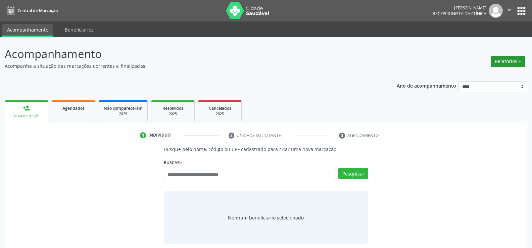
click at [511, 60] on button "Relatórios" at bounding box center [508, 61] width 34 height 11
click at [476, 75] on link "Agendamentos" at bounding box center [489, 75] width 72 height 9
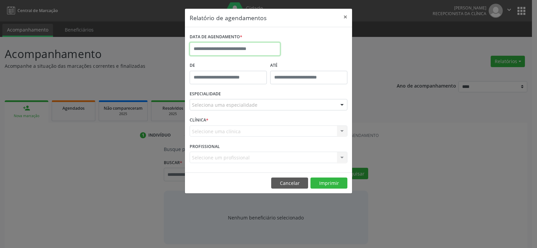
click at [230, 48] on input "text" at bounding box center [235, 48] width 91 height 13
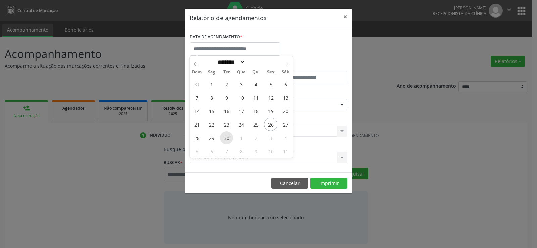
click at [225, 137] on span "30" at bounding box center [226, 137] width 13 height 13
type input "**********"
click at [225, 137] on span "30" at bounding box center [226, 137] width 13 height 13
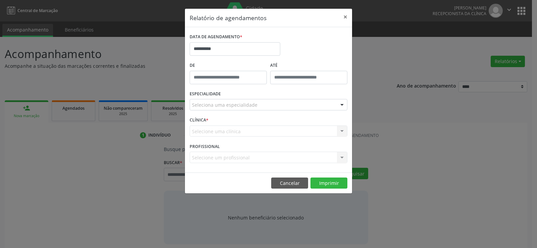
click at [265, 100] on div "Seleciona uma especialidade" at bounding box center [269, 104] width 158 height 11
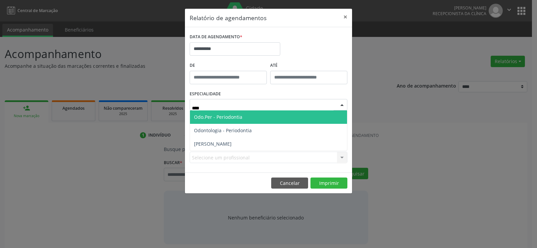
type input "*****"
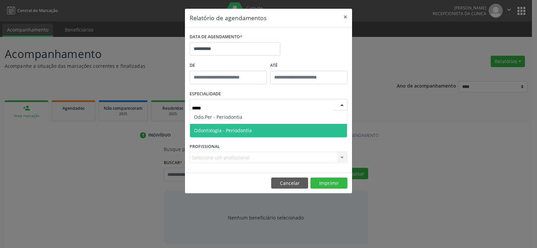
click at [246, 132] on span "Odontologia - Periodontia" at bounding box center [223, 130] width 58 height 6
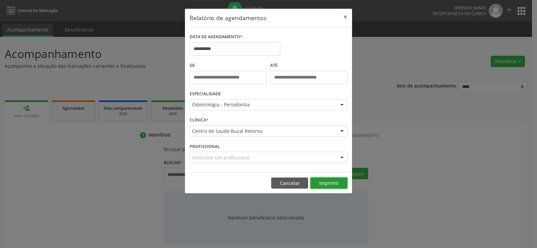
click at [334, 185] on button "Imprimir" at bounding box center [328, 183] width 37 height 11
click at [344, 15] on button "×" at bounding box center [345, 17] width 13 height 16
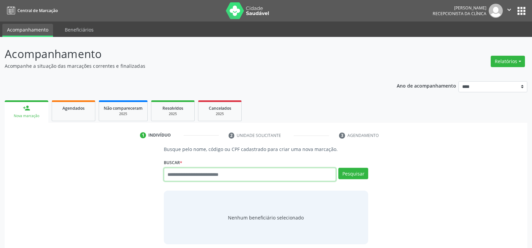
drag, startPoint x: 224, startPoint y: 170, endPoint x: 220, endPoint y: 174, distance: 5.7
click at [224, 170] on input "text" at bounding box center [250, 174] width 172 height 13
click at [220, 174] on input "text" at bounding box center [250, 174] width 172 height 13
paste input "**********"
type input "**********"
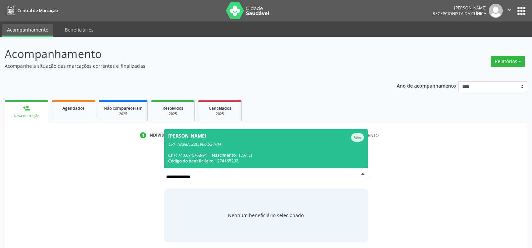
click at [212, 147] on div "CPF Titular: 220.966.554-04" at bounding box center [266, 144] width 196 height 5
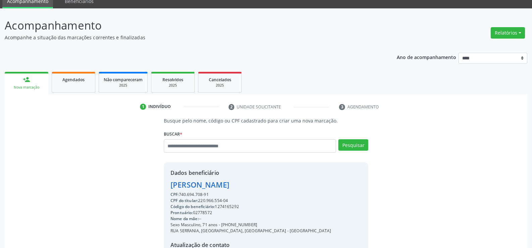
scroll to position [67, 0]
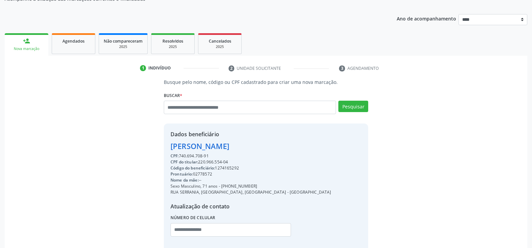
drag, startPoint x: 172, startPoint y: 147, endPoint x: 274, endPoint y: 147, distance: 102.0
click at [274, 147] on div "Dados beneficiário [PERSON_NAME] CPF: 740.694.708-91 CPF do titular: 220.966.55…" at bounding box center [266, 188] width 204 height 129
copy div "[PERSON_NAME]"
drag, startPoint x: 228, startPoint y: 185, endPoint x: 258, endPoint y: 187, distance: 30.3
click at [258, 187] on div "Sexo Masculino, 71 anos - [PHONE_NUMBER]" at bounding box center [251, 186] width 161 height 6
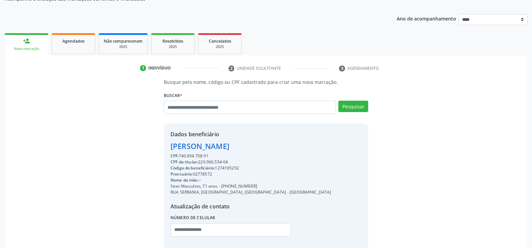
copy div "99156-6545"
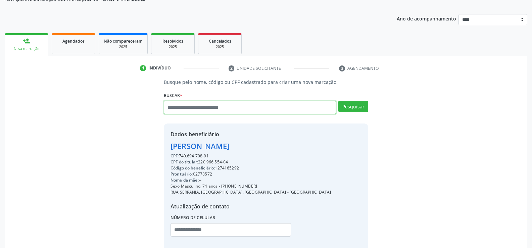
click at [181, 107] on input "text" at bounding box center [250, 107] width 172 height 13
paste input "**********"
type input "**********"
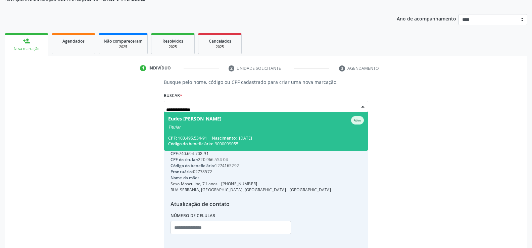
click at [190, 129] on div "Titular" at bounding box center [266, 127] width 196 height 5
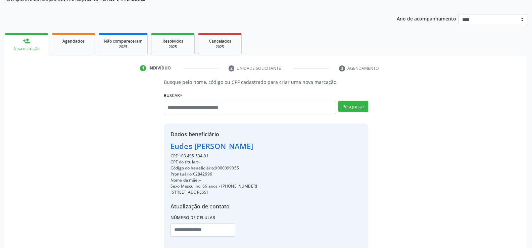
drag, startPoint x: 171, startPoint y: 145, endPoint x: 276, endPoint y: 146, distance: 105.1
click at [257, 146] on div "Eudes [PERSON_NAME]" at bounding box center [214, 146] width 87 height 11
copy div "Eudes [PERSON_NAME]"
drag, startPoint x: 229, startPoint y: 187, endPoint x: 278, endPoint y: 187, distance: 48.7
click at [257, 187] on div "Sexo Masculino, 69 anos - [PHONE_NUMBER]" at bounding box center [214, 186] width 87 height 6
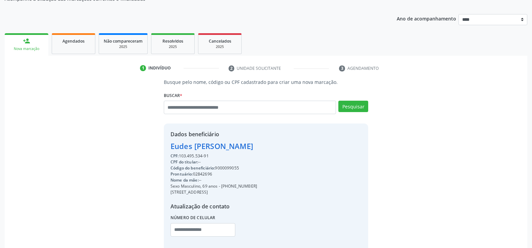
copy div "98132-4681"
click at [257, 182] on div "Nome da mãe: --" at bounding box center [214, 180] width 87 height 6
drag, startPoint x: 230, startPoint y: 187, endPoint x: 267, endPoint y: 186, distance: 36.9
click at [257, 186] on div "Sexo Masculino, 69 anos - [PHONE_NUMBER]" at bounding box center [214, 186] width 87 height 6
copy div "98132-4681"
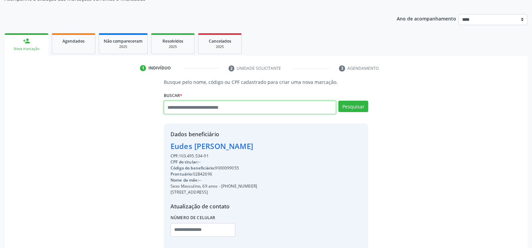
click at [199, 108] on input "text" at bounding box center [250, 107] width 172 height 13
paste input "**********"
type input "**********"
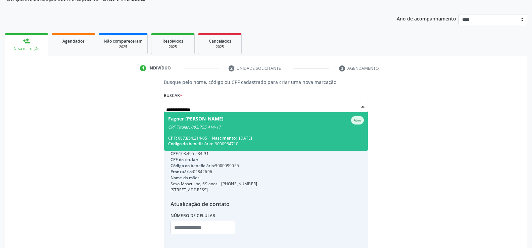
click at [199, 129] on div "CPF Titular: 082.755.414-17" at bounding box center [266, 127] width 196 height 5
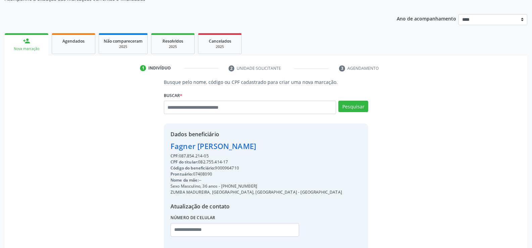
drag, startPoint x: 171, startPoint y: 146, endPoint x: 307, endPoint y: 146, distance: 135.6
click at [307, 146] on div "Dados beneficiário [PERSON_NAME] CPF: 087.854.214-05 CPF do titular: 082.755.41…" at bounding box center [266, 188] width 204 height 129
copy div "Fagner [PERSON_NAME]"
drag, startPoint x: 229, startPoint y: 186, endPoint x: 271, endPoint y: 184, distance: 41.7
click at [271, 184] on div "Sexo Masculino, 36 anos - [PHONE_NUMBER]" at bounding box center [257, 186] width 172 height 6
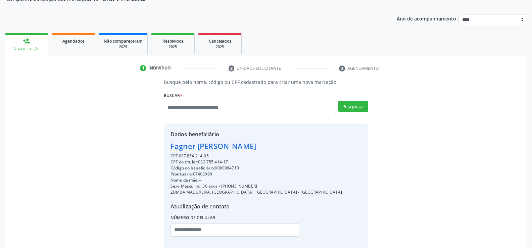
copy div "98669-1288"
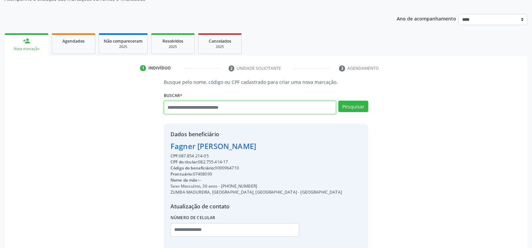
click at [199, 109] on input "text" at bounding box center [250, 107] width 172 height 13
type input "**********"
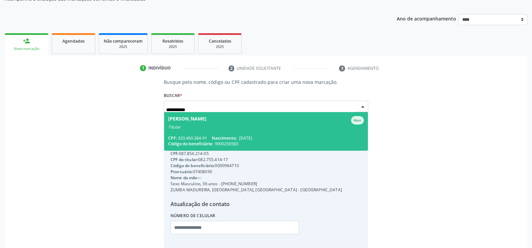
click at [213, 128] on div "Titular" at bounding box center [266, 127] width 196 height 5
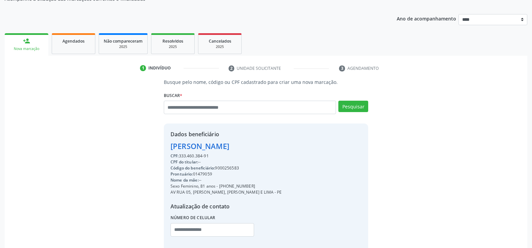
drag, startPoint x: 227, startPoint y: 188, endPoint x: 257, endPoint y: 185, distance: 29.7
click at [257, 185] on div "Sexo Feminino, 81 anos - [PHONE_NUMBER]" at bounding box center [226, 186] width 111 height 6
copy div "99545-4941"
click at [74, 42] on span "Agendados" at bounding box center [73, 41] width 22 height 6
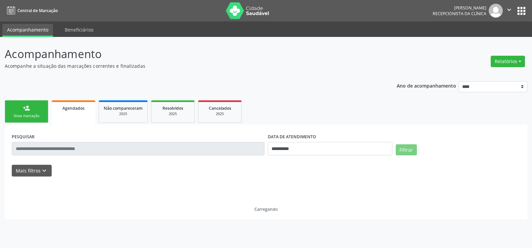
scroll to position [0, 0]
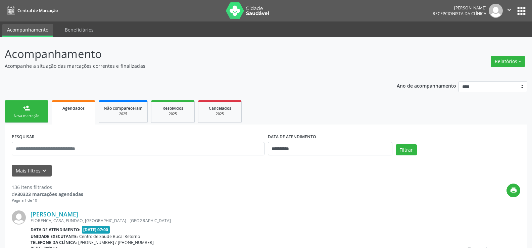
click at [27, 113] on link "person_add Nova marcação" at bounding box center [27, 111] width 44 height 22
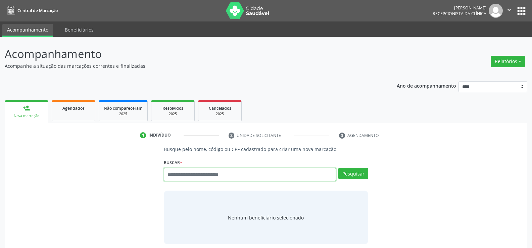
click at [190, 175] on input "text" at bounding box center [250, 174] width 172 height 13
click at [179, 177] on input "text" at bounding box center [250, 174] width 172 height 13
click at [76, 116] on link "Agendados" at bounding box center [74, 110] width 44 height 21
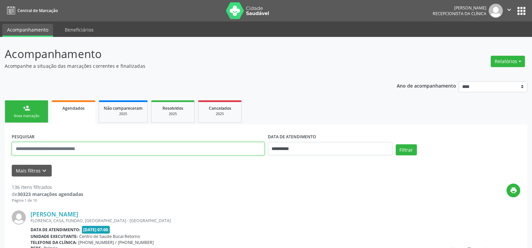
click at [67, 152] on input "text" at bounding box center [138, 148] width 253 height 13
type input "**********"
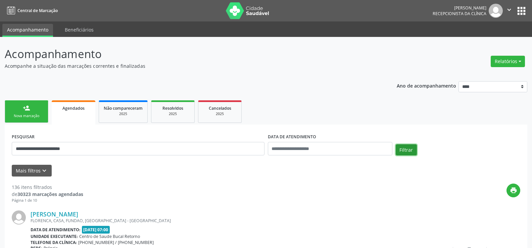
click at [406, 152] on button "Filtrar" at bounding box center [406, 149] width 21 height 11
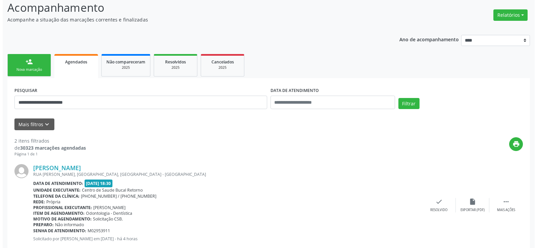
scroll to position [160, 0]
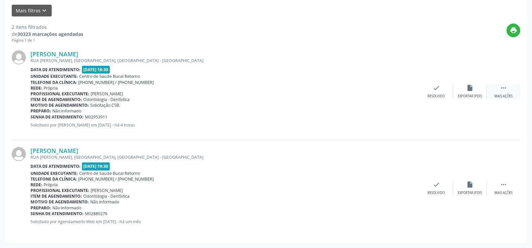
click at [506, 92] on div " Mais ações" at bounding box center [504, 91] width 34 height 14
click at [437, 95] on div "Cancelar" at bounding box center [436, 96] width 16 height 5
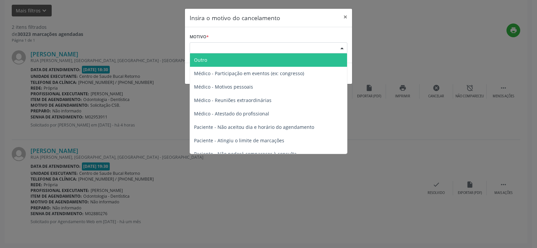
click at [278, 45] on div "Escolha o motivo" at bounding box center [269, 47] width 158 height 11
click at [244, 61] on span "Outro" at bounding box center [268, 59] width 157 height 13
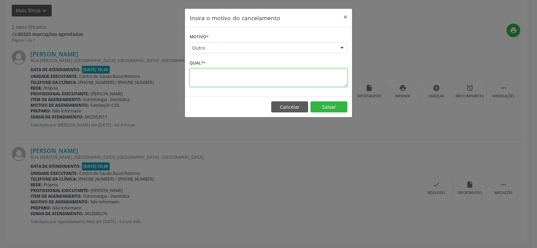
click at [230, 79] on textarea at bounding box center [269, 77] width 158 height 18
type textarea "**********"
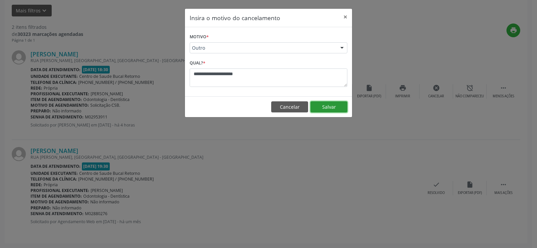
click at [333, 105] on button "Salvar" at bounding box center [328, 106] width 37 height 11
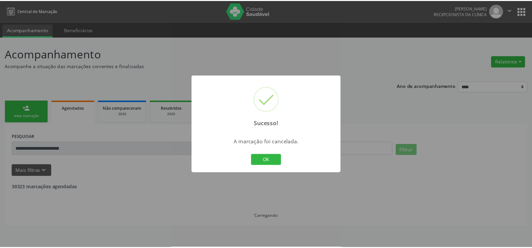
scroll to position [0, 0]
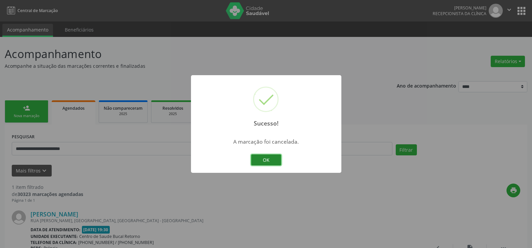
click at [272, 161] on button "OK" at bounding box center [266, 159] width 30 height 11
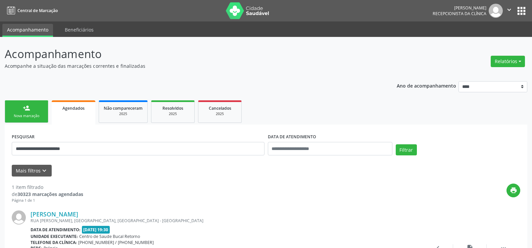
click at [18, 112] on link "person_add Nova marcação" at bounding box center [27, 111] width 44 height 22
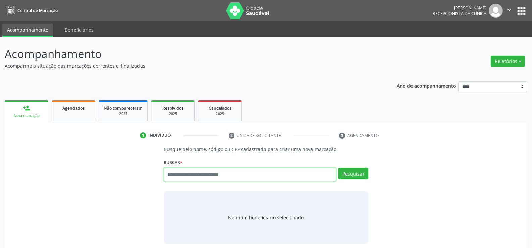
click at [192, 176] on input "text" at bounding box center [250, 174] width 172 height 13
click at [216, 177] on input "text" at bounding box center [250, 174] width 172 height 13
paste input "**********"
type input "**********"
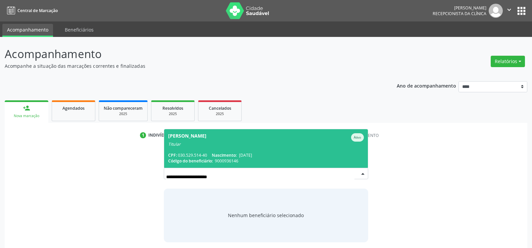
click at [229, 148] on span "[PERSON_NAME] Ativo Titular CPF: 030.529.514-40 Nascimento: [DATE] Código do be…" at bounding box center [266, 148] width 204 height 39
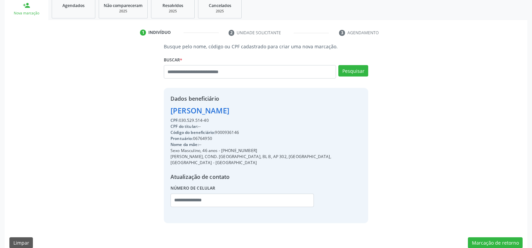
scroll to position [106, 0]
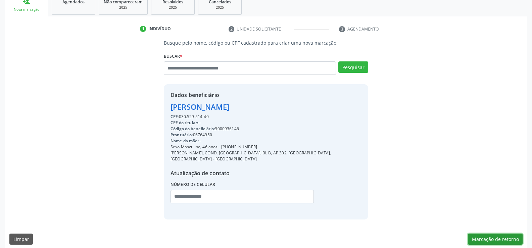
click at [489, 234] on button "Marcação de retorno" at bounding box center [495, 239] width 55 height 11
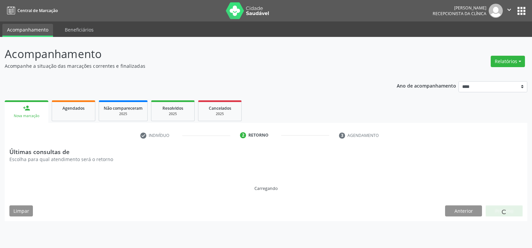
scroll to position [0, 0]
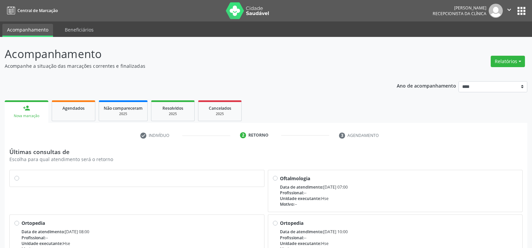
click at [21, 175] on label at bounding box center [140, 175] width 238 height 0
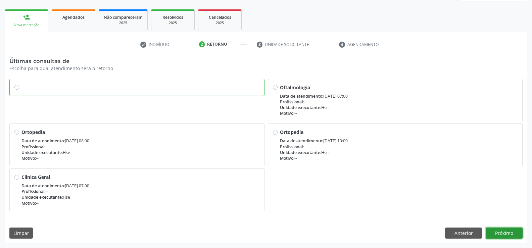
click at [517, 233] on button "Próximo" at bounding box center [504, 233] width 37 height 11
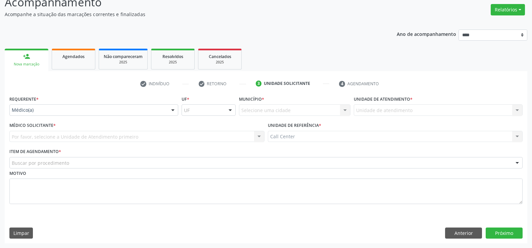
scroll to position [52, 0]
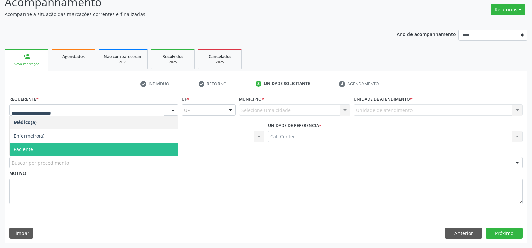
click at [50, 145] on span "Paciente" at bounding box center [94, 149] width 168 height 13
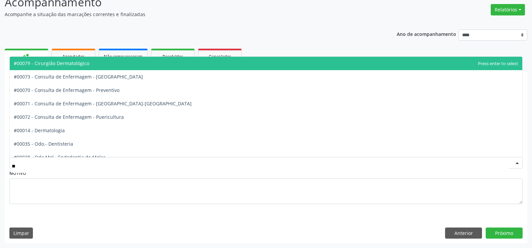
type input "***"
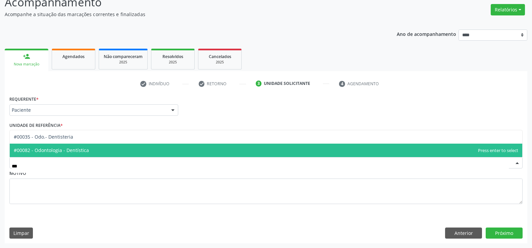
click at [75, 148] on span "#00082 - Odontologia - Dentística" at bounding box center [51, 150] width 75 height 6
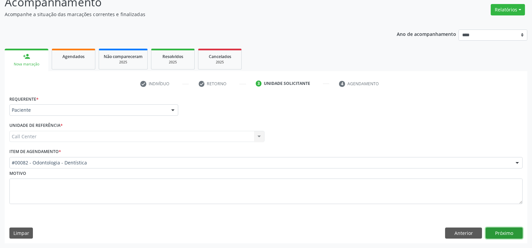
click at [508, 232] on button "Próximo" at bounding box center [504, 233] width 37 height 11
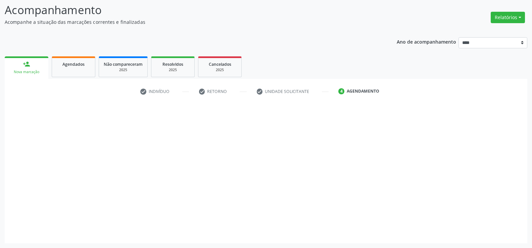
scroll to position [44, 0]
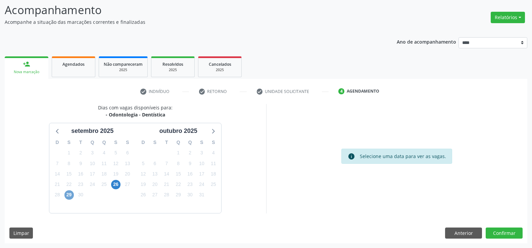
click at [71, 196] on span "29" at bounding box center [68, 194] width 9 height 9
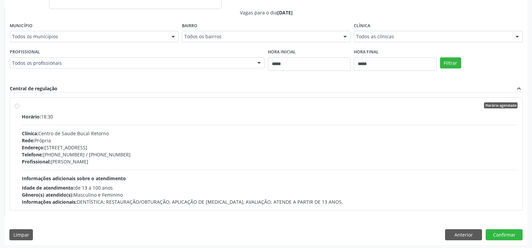
scroll to position [250, 0]
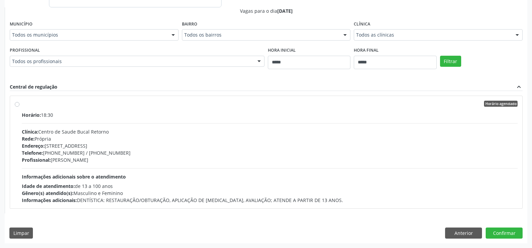
click at [17, 107] on div "Horário agendado Horário: 18:30 Clínica: Centro de Saude Bucal Retorno Rede: Pr…" at bounding box center [266, 152] width 503 height 103
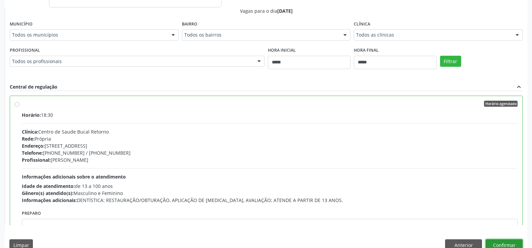
click at [503, 242] on button "Confirmar" at bounding box center [504, 244] width 37 height 11
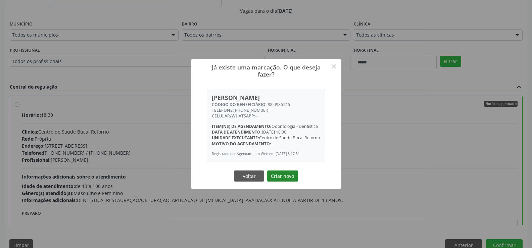
click at [279, 178] on button "Criar novo" at bounding box center [282, 176] width 31 height 11
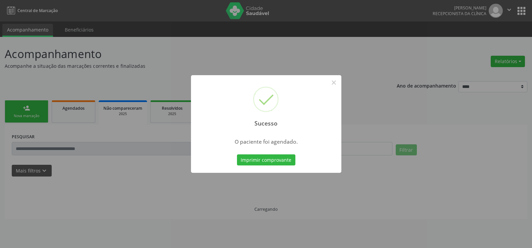
scroll to position [0, 0]
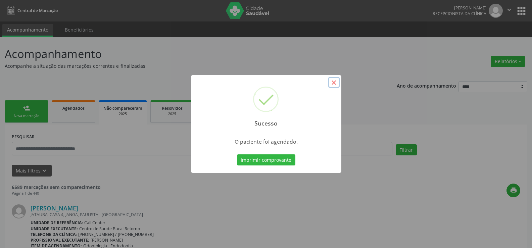
click at [332, 82] on button "×" at bounding box center [333, 82] width 11 height 11
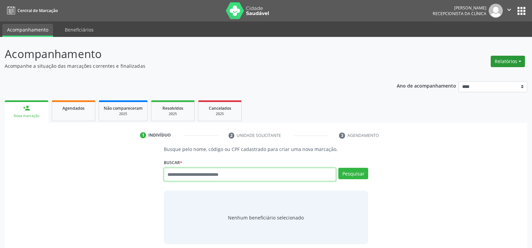
click at [506, 57] on button "Relatórios" at bounding box center [508, 61] width 34 height 11
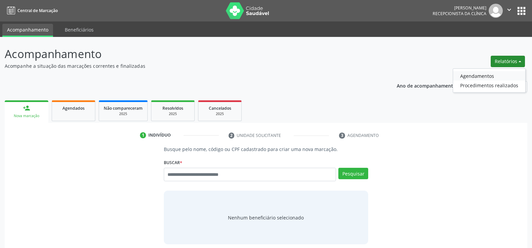
click at [481, 72] on link "Agendamentos" at bounding box center [489, 75] width 72 height 9
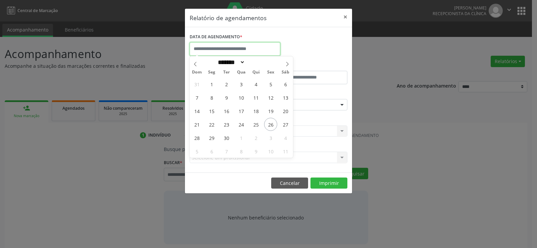
click at [227, 43] on input "text" at bounding box center [235, 48] width 91 height 13
click at [211, 139] on span "29" at bounding box center [211, 137] width 13 height 13
type input "**********"
click at [209, 134] on span "29" at bounding box center [211, 137] width 13 height 13
click at [209, 134] on div "Selecione uma clínica Nenhum resultado encontrado para: " " Não há nenhuma opçã…" at bounding box center [269, 131] width 158 height 11
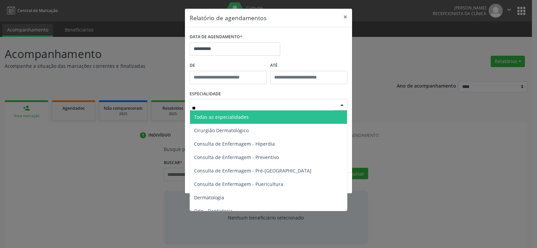
type input "***"
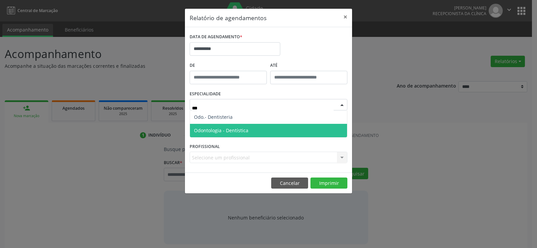
click at [237, 128] on span "Odontologia - Dentística" at bounding box center [221, 130] width 54 height 6
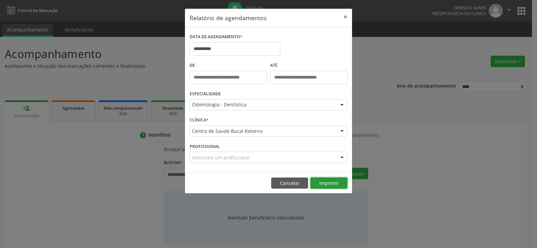
click at [336, 185] on button "Imprimir" at bounding box center [328, 183] width 37 height 11
drag, startPoint x: 343, startPoint y: 18, endPoint x: 327, endPoint y: 44, distance: 31.0
click at [343, 18] on button "×" at bounding box center [345, 17] width 13 height 16
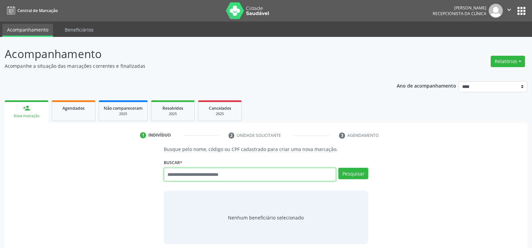
click at [223, 174] on input "text" at bounding box center [250, 174] width 172 height 13
paste input "**********"
type input "**********"
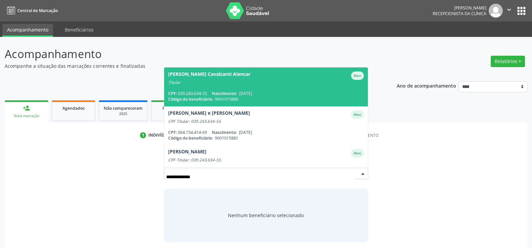
click at [232, 71] on span "Andre de Paiva Cavalcanti Alencar Ativo Titular CPF: 039.243.634-55 Nascimento:…" at bounding box center [266, 86] width 204 height 39
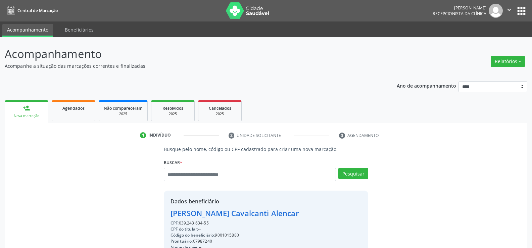
drag, startPoint x: 171, startPoint y: 213, endPoint x: 337, endPoint y: 216, distance: 165.8
copy div "Andre de Paiva Cavalcanti Alencar"
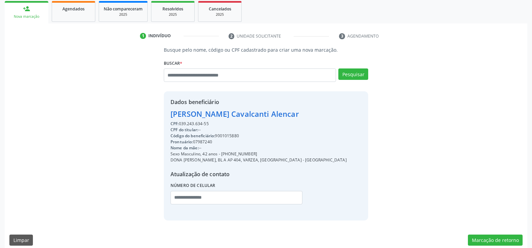
scroll to position [101, 0]
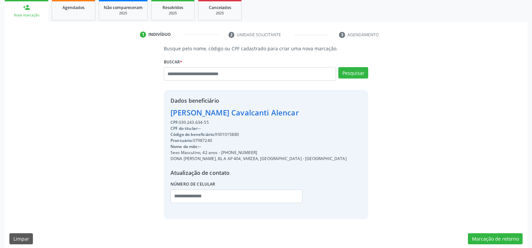
drag, startPoint x: 229, startPoint y: 153, endPoint x: 262, endPoint y: 152, distance: 32.9
click at [262, 152] on div "Sexo Masculino, 42 anos - (81) 99573-0242" at bounding box center [259, 153] width 176 height 6
copy div "99573-0242"
click at [184, 77] on input "text" at bounding box center [250, 73] width 172 height 13
paste input "**********"
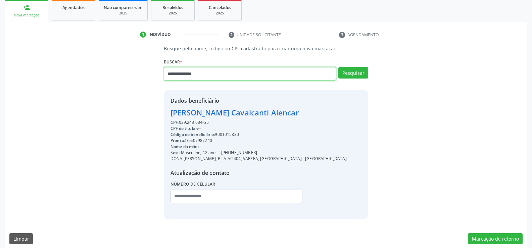
type input "**********"
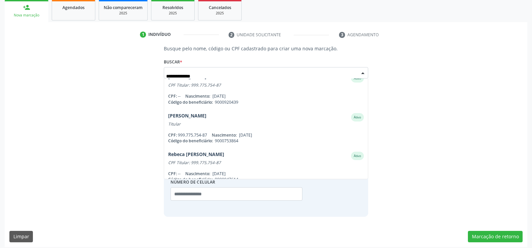
scroll to position [93, 0]
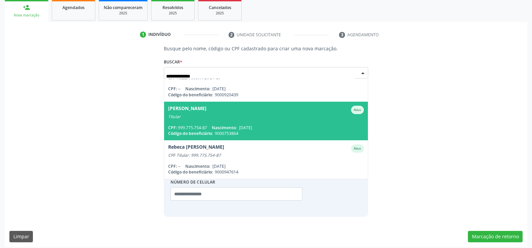
click at [206, 124] on span "Niedja Francisca da Silva Ativo Titular CPF: 999.775.754-87 Nascimento: 24/07/1…" at bounding box center [266, 121] width 204 height 39
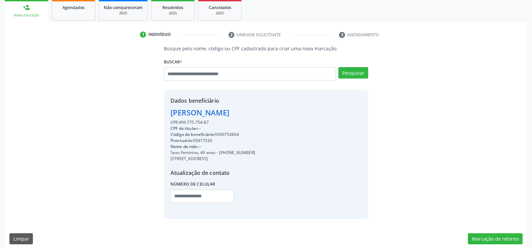
drag, startPoint x: 171, startPoint y: 112, endPoint x: 295, endPoint y: 113, distance: 124.5
click at [295, 113] on div "Dados beneficiário Niedja Francisca da Silva CPF: 999.775.754-87 CPF do titular…" at bounding box center [266, 154] width 204 height 129
copy div "Niedja Francisca da Silva"
drag, startPoint x: 228, startPoint y: 152, endPoint x: 272, endPoint y: 152, distance: 44.0
click at [272, 152] on div "Dados beneficiário Niedja Francisca da Silva CPF: 999.775.754-87 CPF do titular…" at bounding box center [266, 154] width 204 height 129
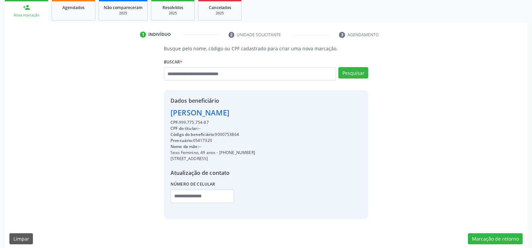
copy div "99445-7461"
click at [181, 75] on input "text" at bounding box center [250, 73] width 172 height 13
paste input "**********"
type input "**********"
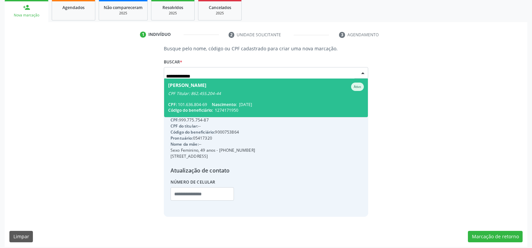
scroll to position [0, 0]
click at [194, 92] on div "CPF Titular: 862.455.204-44" at bounding box center [266, 93] width 196 height 5
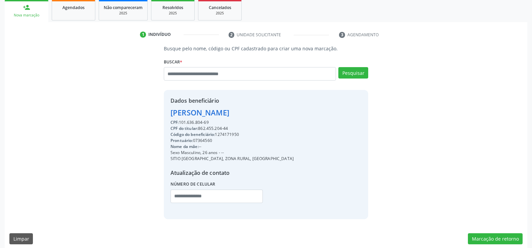
drag, startPoint x: 171, startPoint y: 113, endPoint x: 259, endPoint y: 112, distance: 88.6
click at [259, 112] on div "Lucas de Vasconcelos" at bounding box center [232, 112] width 123 height 11
copy div "Lucas de Vasconcelos"
click at [200, 73] on input "text" at bounding box center [250, 73] width 172 height 13
paste input "**********"
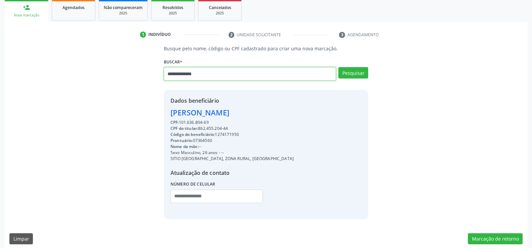
type input "**********"
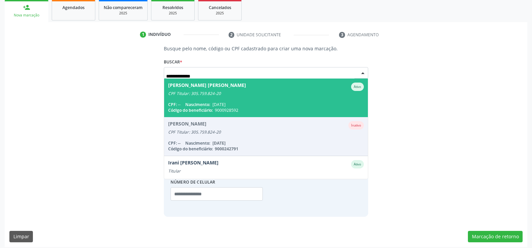
click at [206, 103] on span "Nascimento:" at bounding box center [197, 105] width 25 height 6
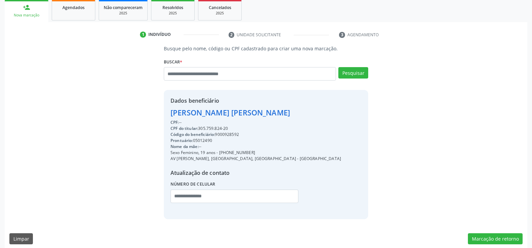
drag, startPoint x: 171, startPoint y: 114, endPoint x: 323, endPoint y: 113, distance: 152.1
click at [323, 113] on div "Dados beneficiário Belice Cavalcanti Barbosa Valenca CPF: -- CPF do titular: 30…" at bounding box center [266, 154] width 204 height 129
copy div "Belice Cavalcanti Barbosa Valenca"
drag, startPoint x: 228, startPoint y: 153, endPoint x: 274, endPoint y: 153, distance: 45.6
click at [274, 153] on div "Sexo Feminino, 19 anos - (81) 98892-3069" at bounding box center [256, 153] width 171 height 6
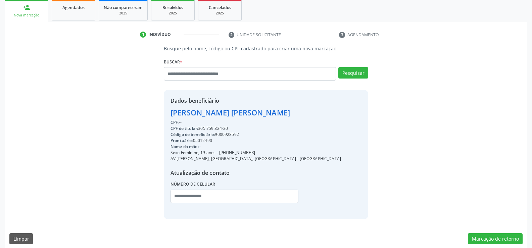
copy div "98892-3069"
click at [191, 78] on input "text" at bounding box center [250, 73] width 172 height 13
paste input "**********"
type input "**********"
click at [369, 73] on div "**********" at bounding box center [266, 132] width 214 height 174
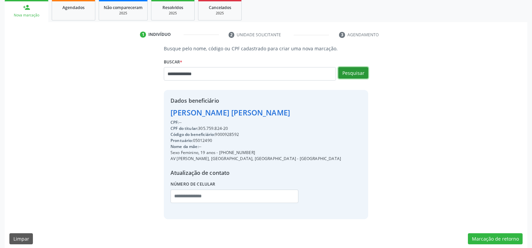
click at [364, 73] on button "Pesquisar" at bounding box center [353, 72] width 30 height 11
type input "**********"
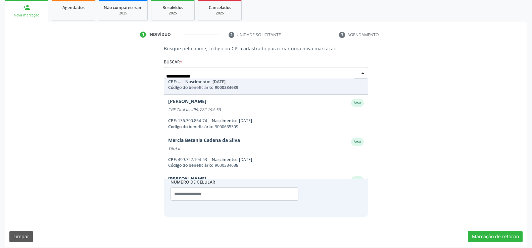
scroll to position [67, 0]
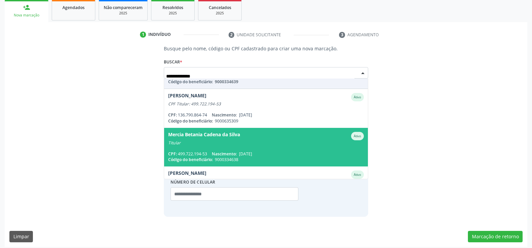
click at [266, 140] on div "Mercia Betania Cadena da Silva Ativo" at bounding box center [266, 136] width 196 height 8
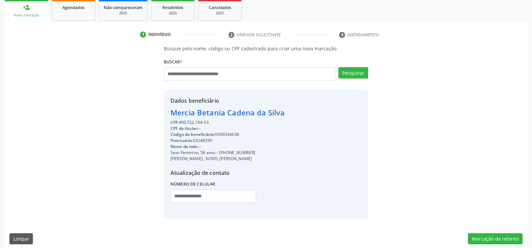
drag, startPoint x: 171, startPoint y: 115, endPoint x: 322, endPoint y: 115, distance: 151.0
click at [322, 115] on div "Dados beneficiário Mercia Betania Cadena da Silva CPF: 499.722.194-53 CPF do ti…" at bounding box center [266, 154] width 204 height 129
copy div "Mercia Betania Cadena da Silva"
drag, startPoint x: 228, startPoint y: 152, endPoint x: 274, endPoint y: 152, distance: 45.3
click at [274, 152] on div "Sexo Feminino, 58 anos - (81) 98884-8792" at bounding box center [228, 153] width 114 height 6
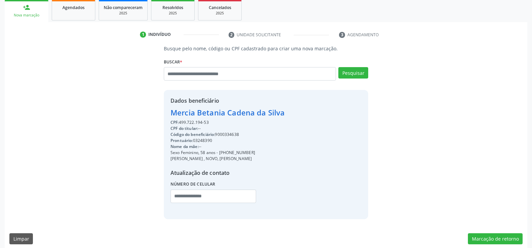
copy div "98884-8792"
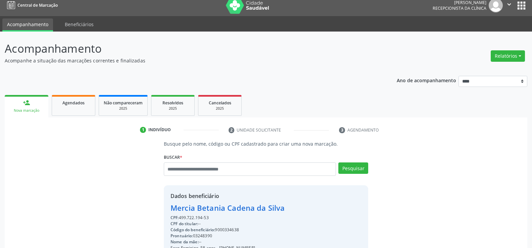
scroll to position [0, 0]
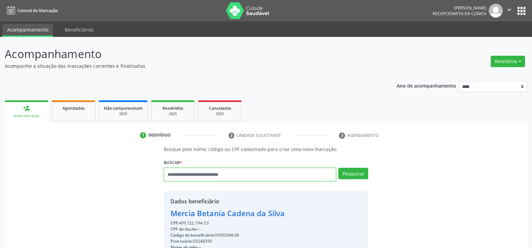
click at [192, 171] on input "text" at bounding box center [250, 174] width 172 height 13
paste input "**********"
type input "**********"
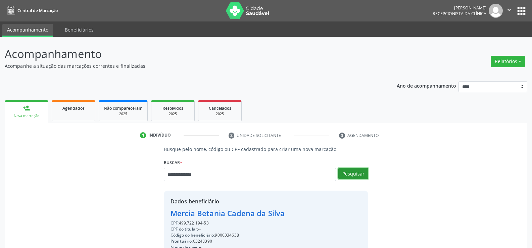
click at [358, 176] on button "Pesquisar" at bounding box center [353, 173] width 30 height 11
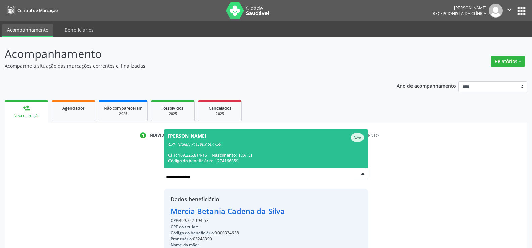
click at [244, 151] on span "Edson Feijo da Silva Ativo CPF Titular: 710.869.604-59 CPF: 169.225.814-15 Nasc…" at bounding box center [266, 148] width 204 height 39
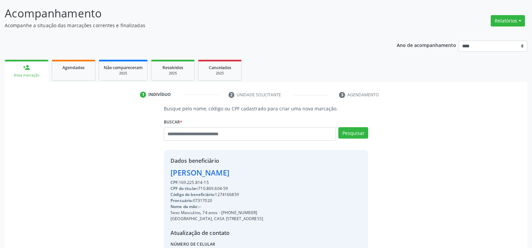
scroll to position [101, 0]
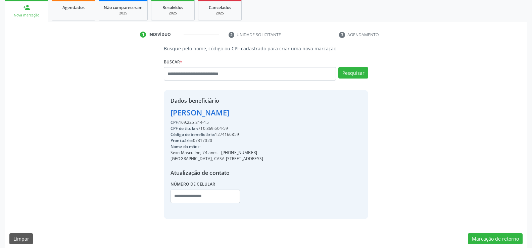
drag, startPoint x: 172, startPoint y: 112, endPoint x: 270, endPoint y: 112, distance: 98.0
click at [263, 112] on div "Edson Feijo da Silva" at bounding box center [217, 112] width 93 height 11
copy div "Edson Feijo da Silva"
drag, startPoint x: 230, startPoint y: 153, endPoint x: 268, endPoint y: 152, distance: 38.6
click at [263, 152] on div "Sexo Masculino, 74 anos - (81) 98622-1040" at bounding box center [217, 153] width 93 height 6
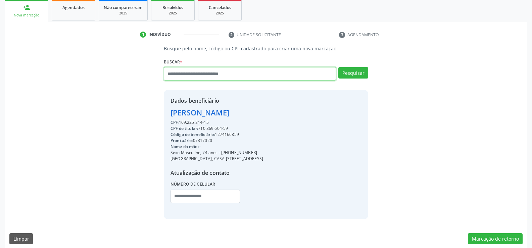
click at [200, 77] on input "text" at bounding box center [250, 73] width 172 height 13
paste input "**********"
type input "**********"
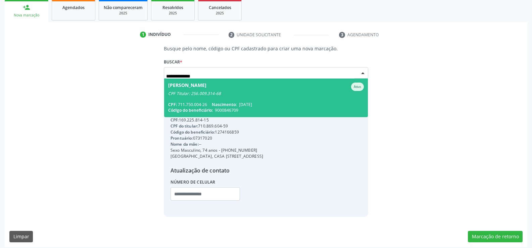
click at [203, 88] on div "Maria Julia Pequeno V da Rocha" at bounding box center [187, 87] width 38 height 8
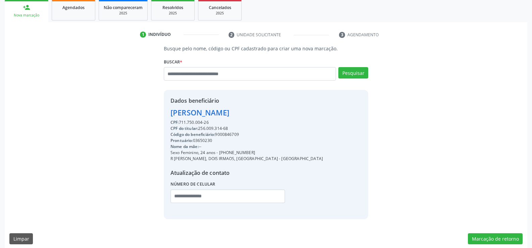
drag, startPoint x: 173, startPoint y: 112, endPoint x: 326, endPoint y: 112, distance: 153.4
click at [326, 112] on div "Dados beneficiário Maria Julia Pequeno V da Rocha CPF: 711.750.004-26 CPF do ti…" at bounding box center [266, 154] width 204 height 129
drag, startPoint x: 227, startPoint y: 153, endPoint x: 268, endPoint y: 153, distance: 40.3
click at [268, 153] on div "Sexo Feminino, 24 anos - (81) 99974-7905" at bounding box center [247, 153] width 152 height 6
